Goal: Find contact information: Find contact information

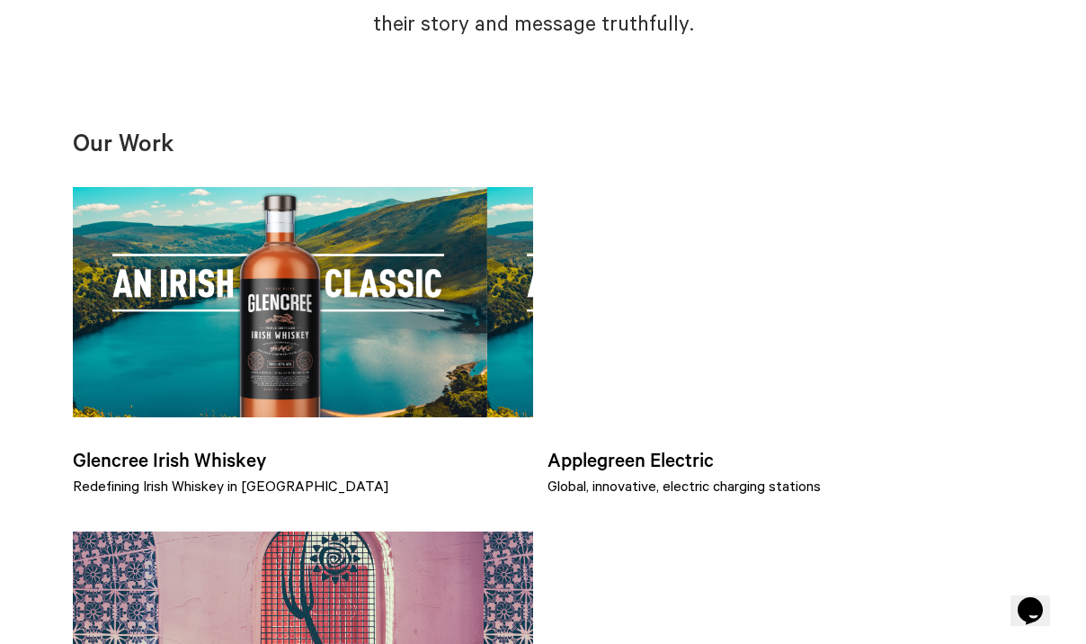
scroll to position [1198, 0]
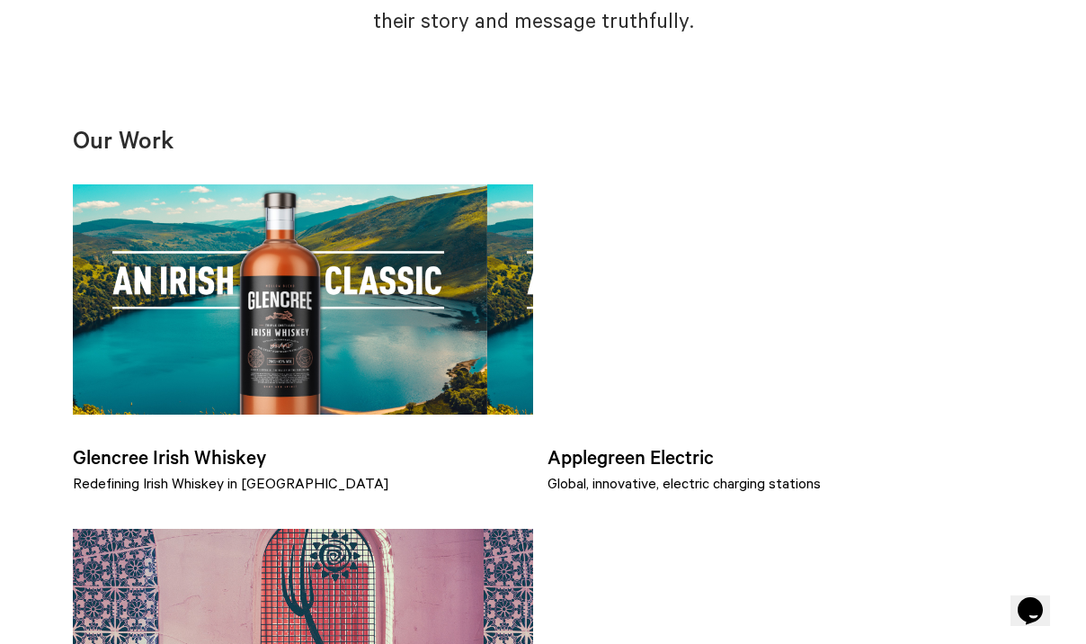
drag, startPoint x: 1090, startPoint y: 85, endPoint x: 1070, endPoint y: 301, distance: 217.6
click at [1070, 301] on html "Work Services Ideas Contact Facebook Twitter Instagram [PHONE_NUMBER] [EMAIL_AD…" at bounding box center [543, 508] width 1086 height 3412
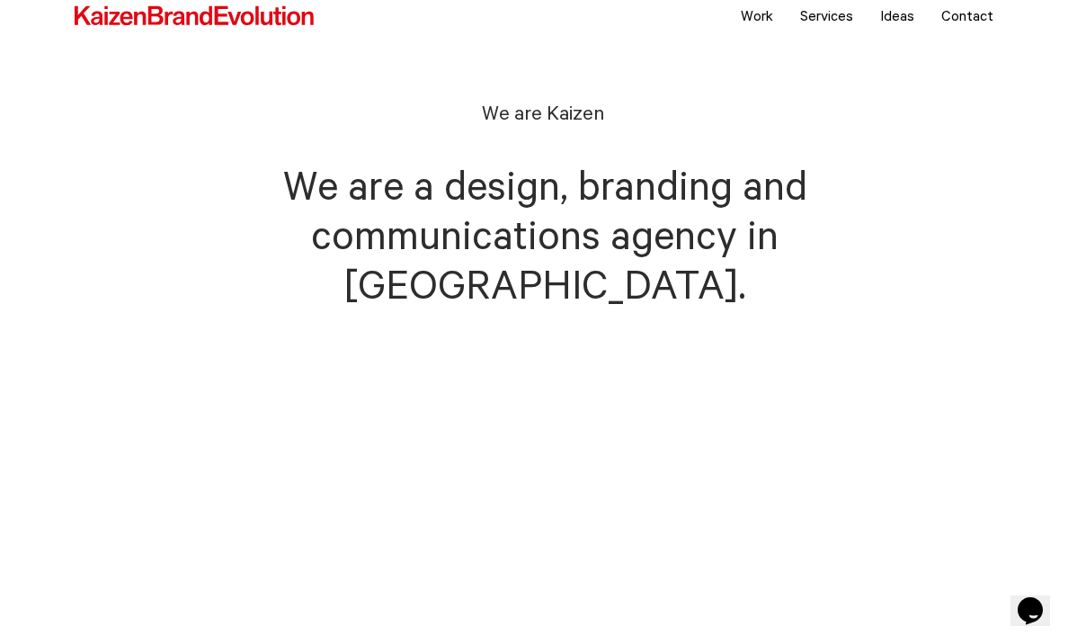
scroll to position [9, 0]
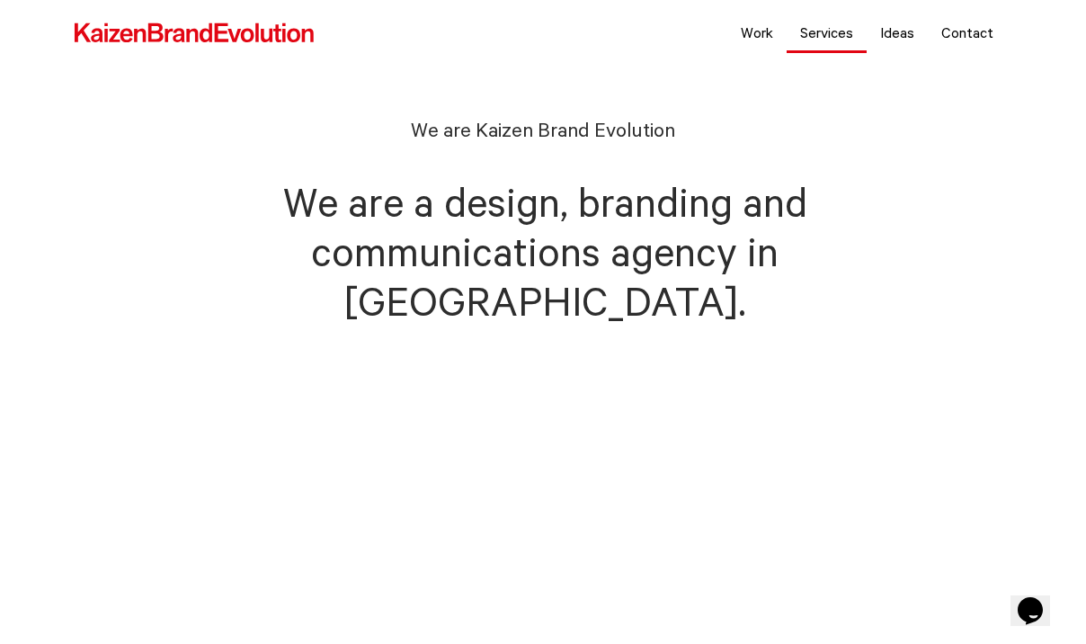
click at [828, 30] on link "Services" at bounding box center [827, 32] width 80 height 45
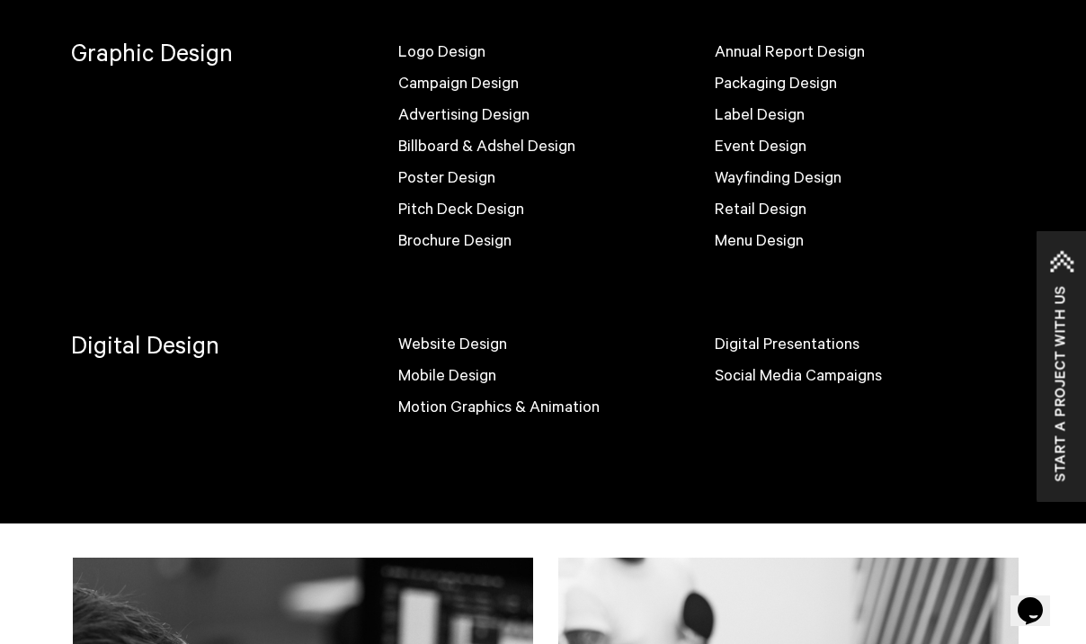
scroll to position [1173, 0]
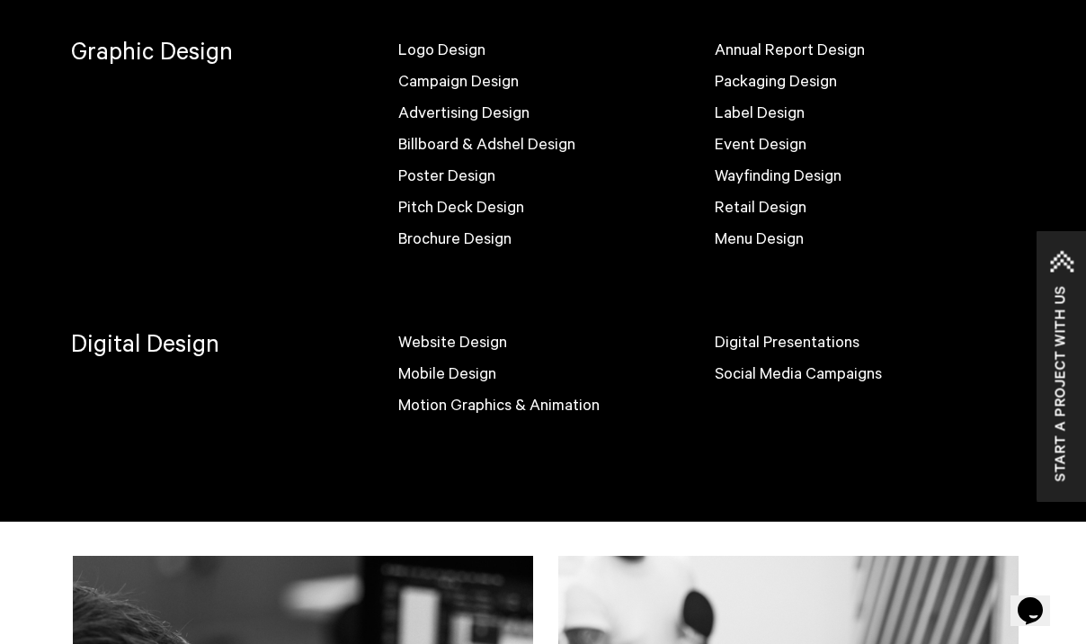
drag, startPoint x: 1092, startPoint y: 99, endPoint x: 1066, endPoint y: 343, distance: 245.0
click at [1066, 343] on html "Work Services Ideas Contact Facebook Twitter Instagram +44 (0)28 95 072 007 stu…" at bounding box center [543, 533] width 1086 height 3412
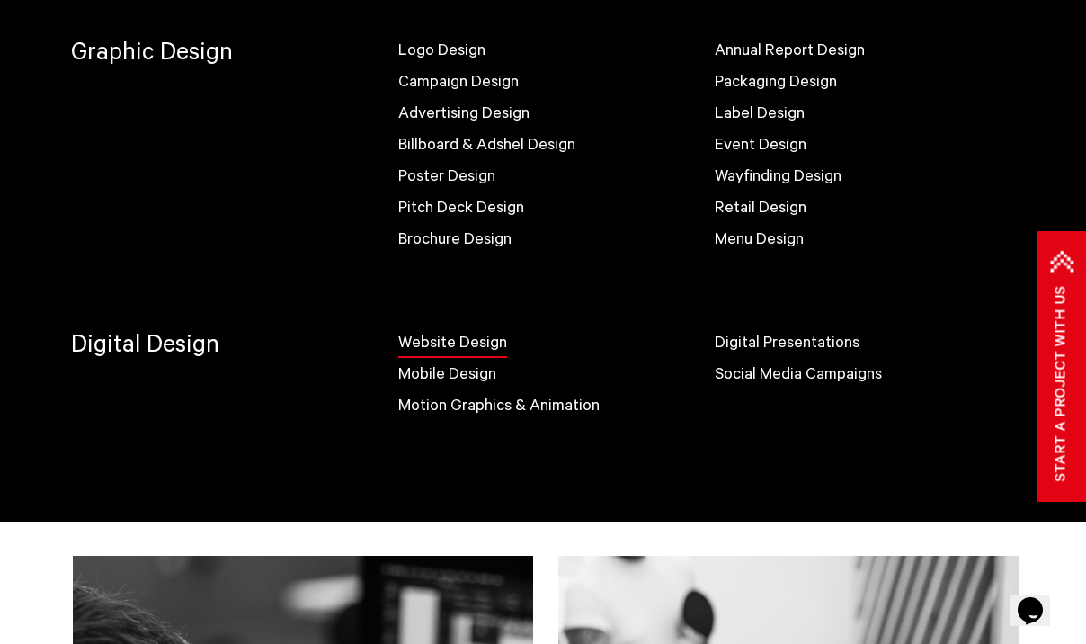
click at [468, 351] on link "Website Design" at bounding box center [452, 342] width 109 height 18
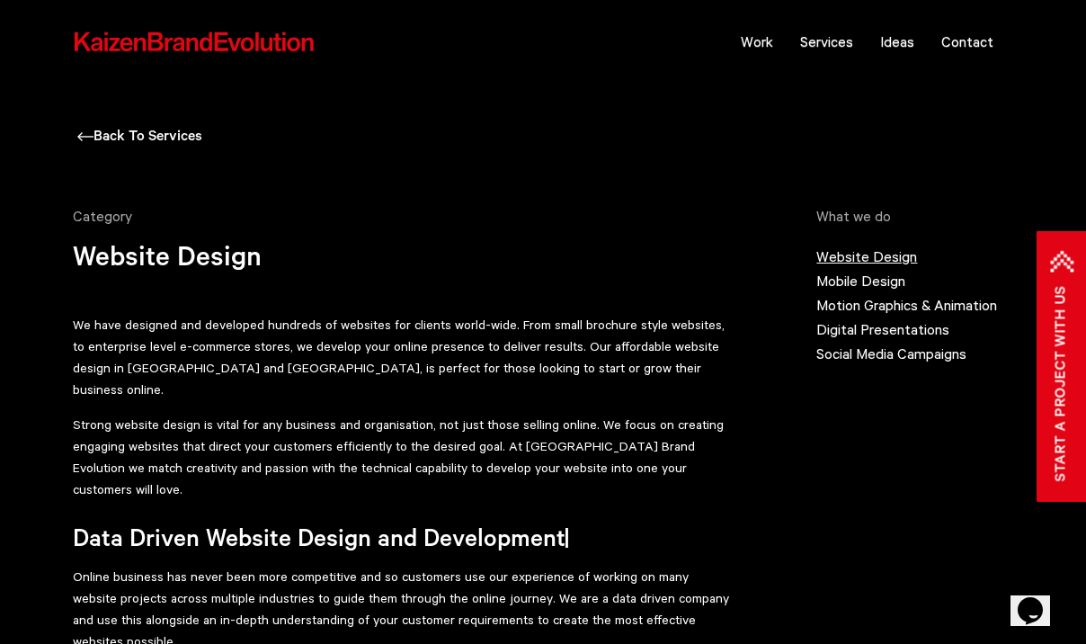
click at [886, 257] on link "Website Design" at bounding box center [866, 256] width 101 height 16
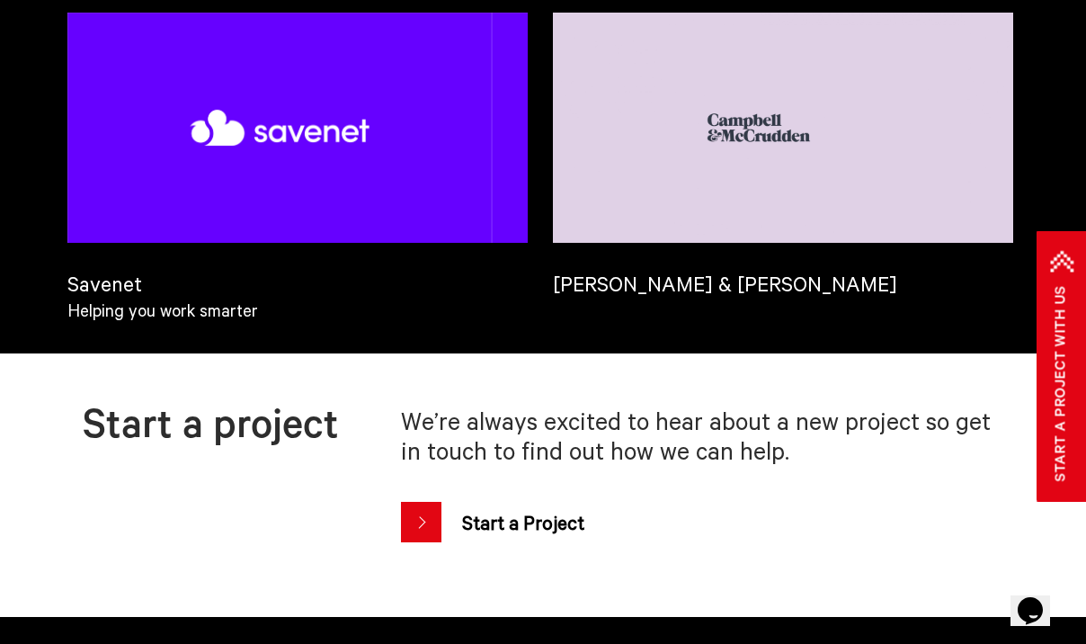
scroll to position [2815, 0]
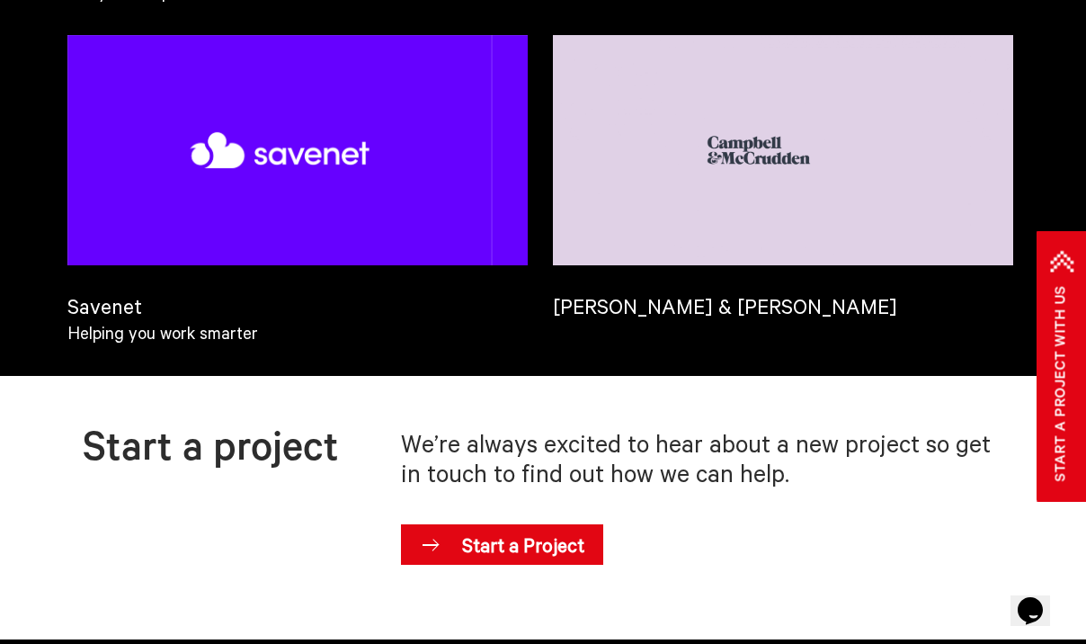
click at [546, 518] on span "Start a Project" at bounding box center [523, 545] width 159 height 54
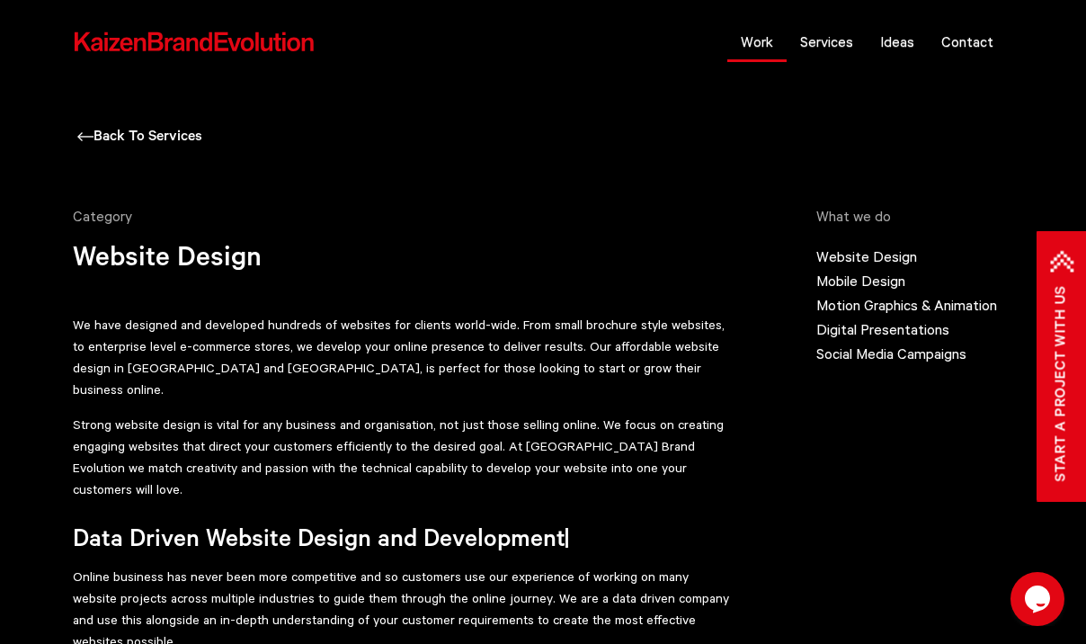
click at [769, 42] on link "Work" at bounding box center [756, 41] width 59 height 45
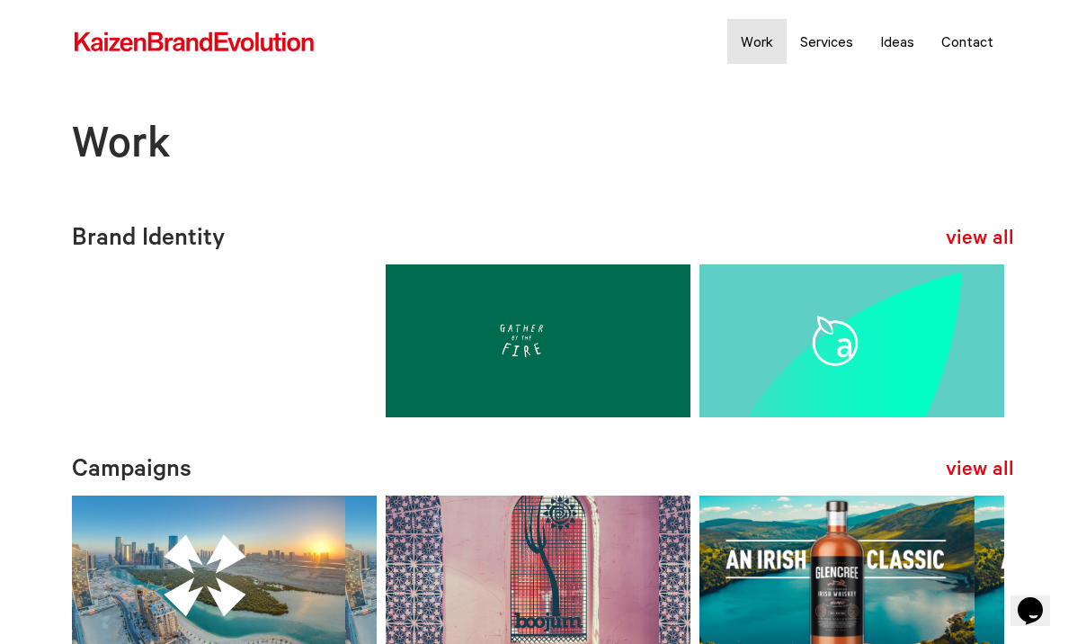
drag, startPoint x: 1091, startPoint y: 67, endPoint x: 1102, endPoint y: 54, distance: 17.8
click at [975, 43] on link "Contact" at bounding box center [967, 41] width 79 height 45
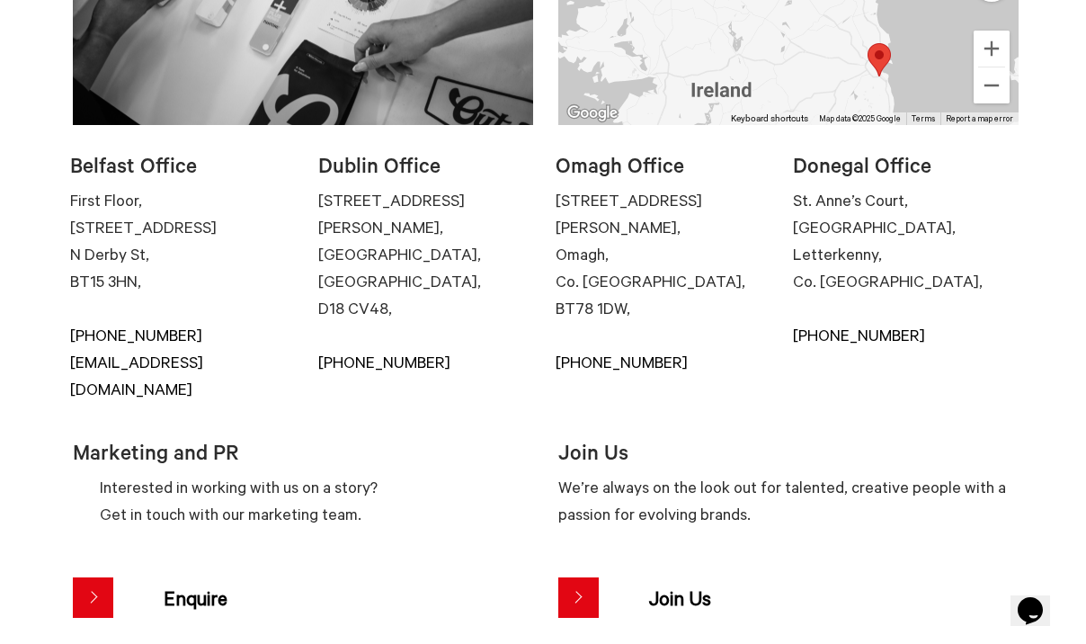
scroll to position [384, 0]
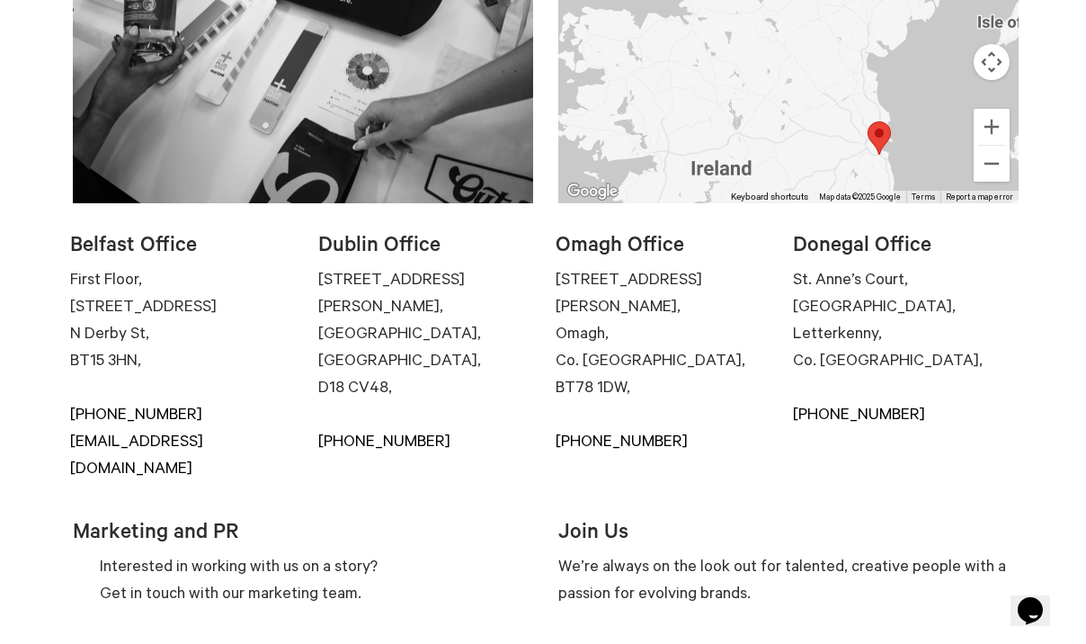
drag, startPoint x: 1091, startPoint y: 129, endPoint x: 1060, endPoint y: 203, distance: 80.2
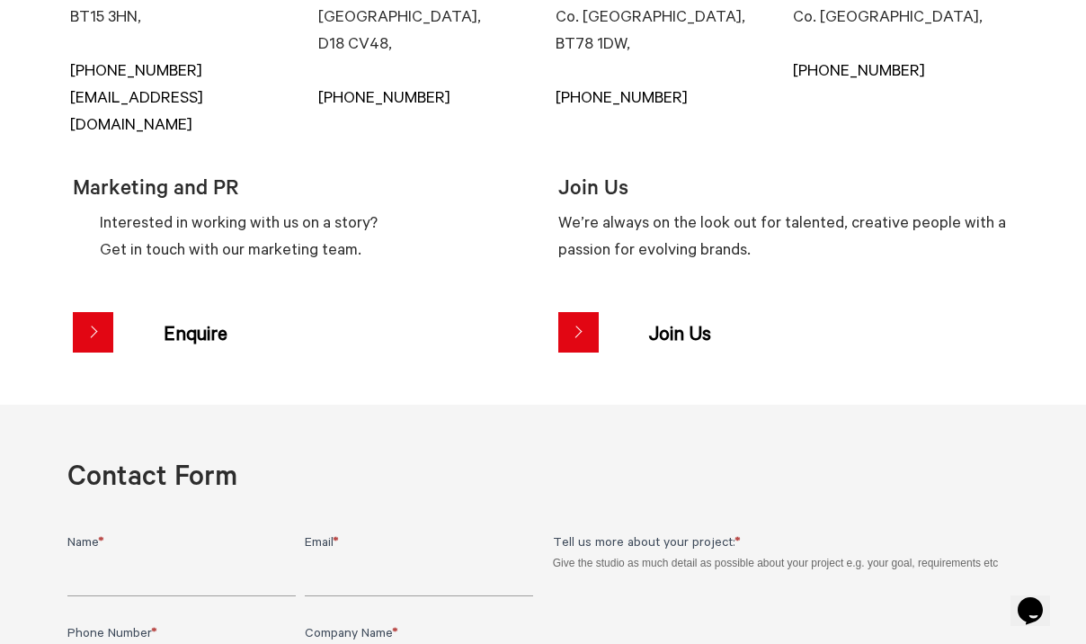
scroll to position [647, 0]
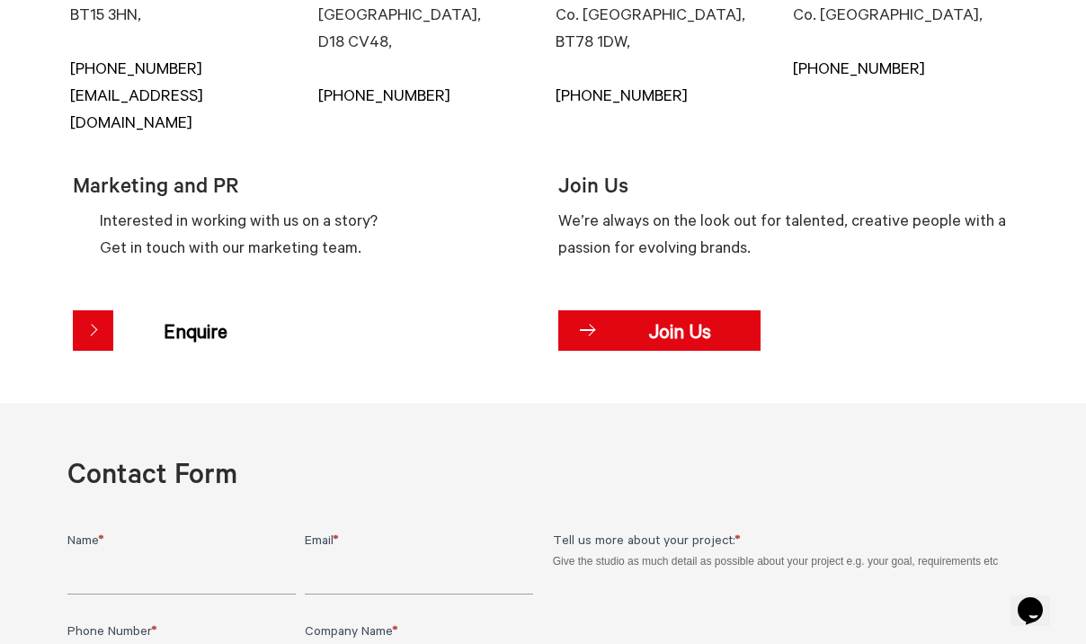
click at [581, 310] on span at bounding box center [659, 330] width 202 height 40
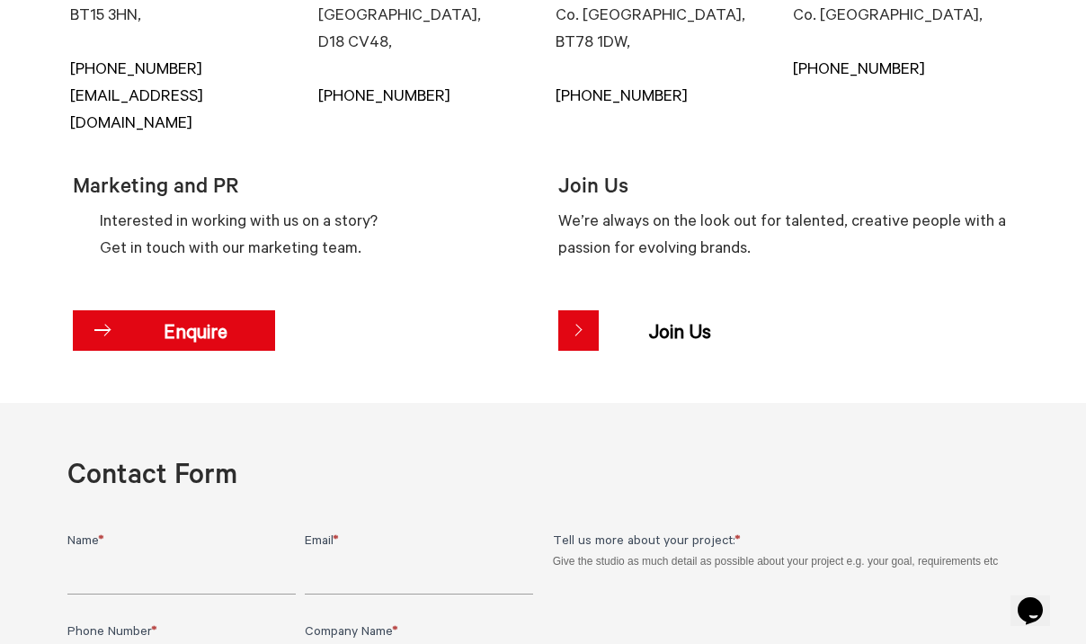
click at [132, 303] on span "Enquire" at bounding box center [194, 330] width 159 height 54
